Goal: Transaction & Acquisition: Subscribe to service/newsletter

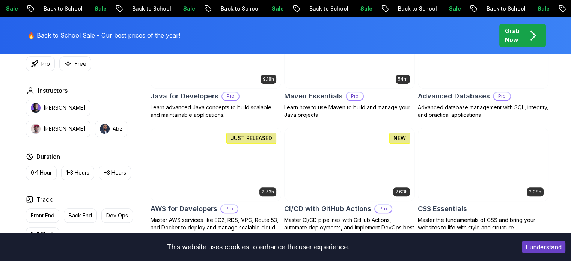
scroll to position [512, 0]
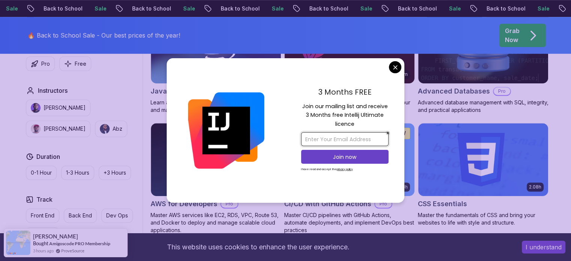
click at [360, 140] on input "email" at bounding box center [344, 139] width 87 height 14
type input "[PERSON_NAME][EMAIL_ADDRESS][PERSON_NAME][DOMAIN_NAME]"
click at [373, 152] on button "Join now" at bounding box center [344, 157] width 87 height 14
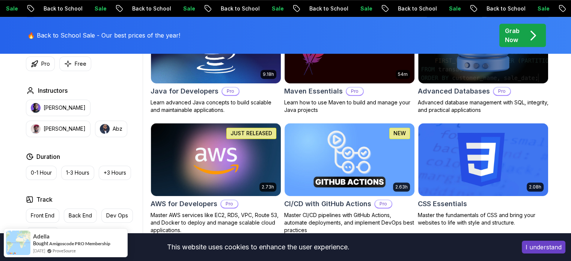
click at [515, 40] on p "Grab Now" at bounding box center [512, 35] width 15 height 18
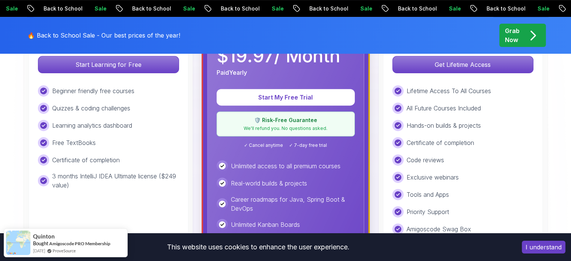
scroll to position [290, 0]
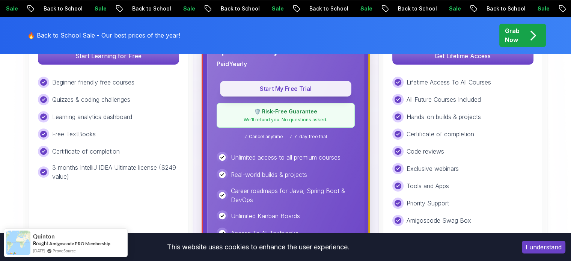
click at [341, 92] on button "Start My Free Trial" at bounding box center [285, 89] width 131 height 16
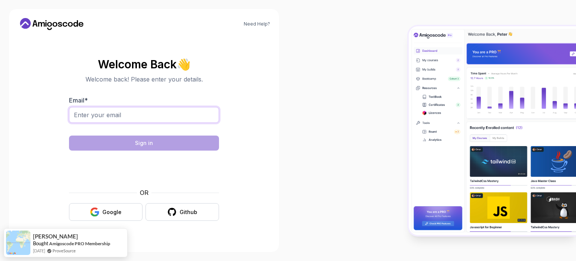
click at [188, 115] on input "Email *" at bounding box center [144, 115] width 150 height 16
type input "[PERSON_NAME][EMAIL_ADDRESS][PERSON_NAME][DOMAIN_NAME]"
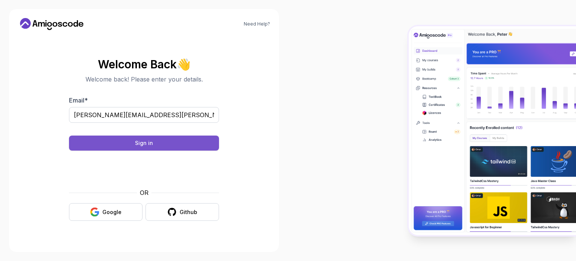
click at [175, 146] on button "Sign in" at bounding box center [144, 142] width 150 height 15
